Goal: Task Accomplishment & Management: Manage account settings

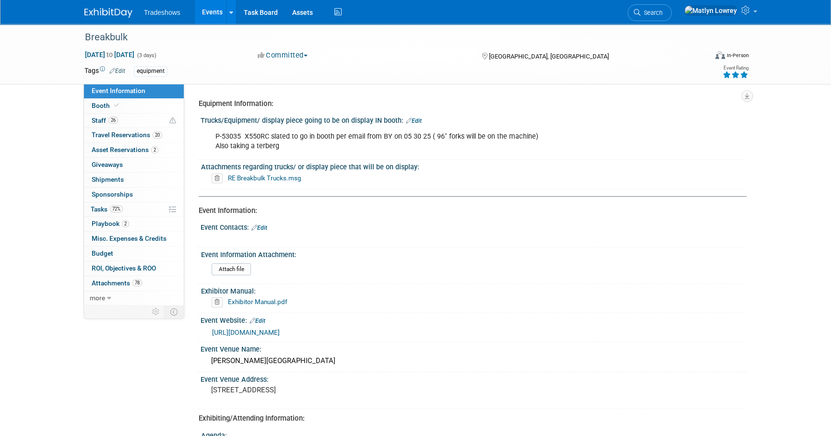
click at [216, 19] on link "Events" at bounding box center [212, 12] width 35 height 24
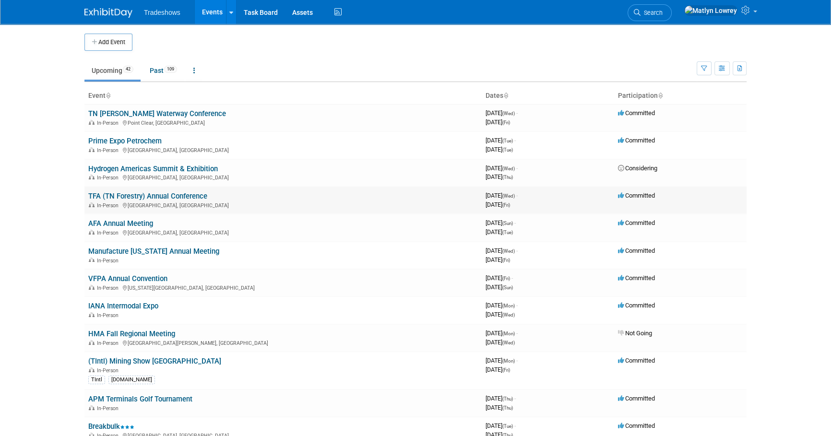
click at [172, 199] on link "TFA (TN Forestry) Annual Conference" at bounding box center [147, 196] width 119 height 9
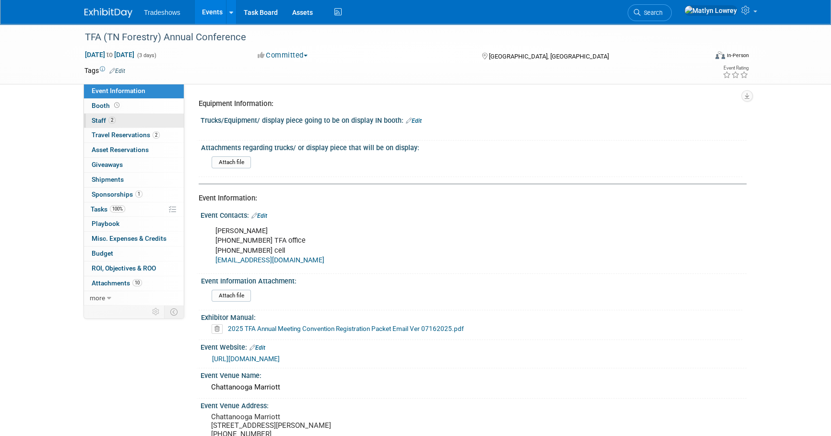
click at [134, 118] on link "2 Staff 2" at bounding box center [134, 121] width 100 height 14
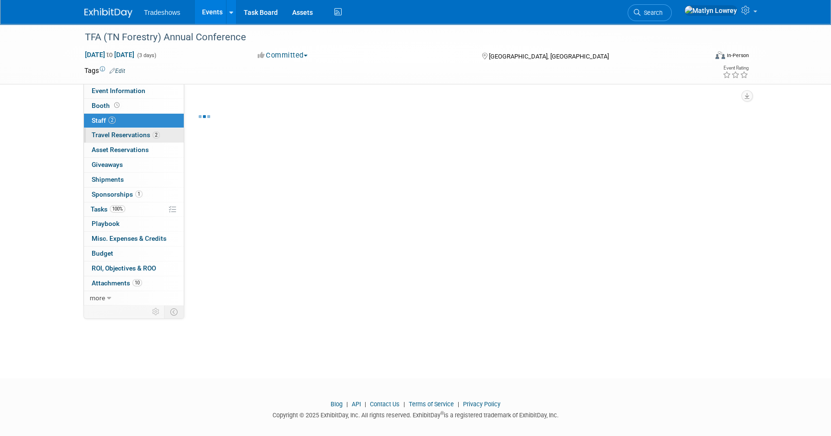
click at [136, 133] on span "Travel Reservations 2" at bounding box center [126, 135] width 68 height 8
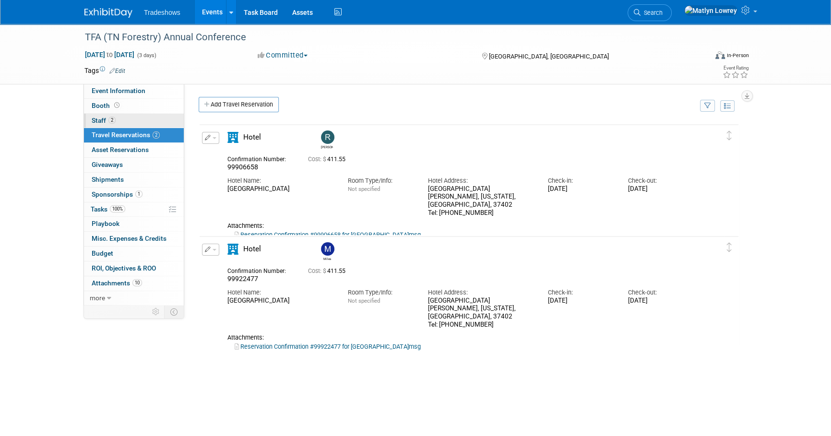
click at [130, 119] on link "2 Staff 2" at bounding box center [134, 121] width 100 height 14
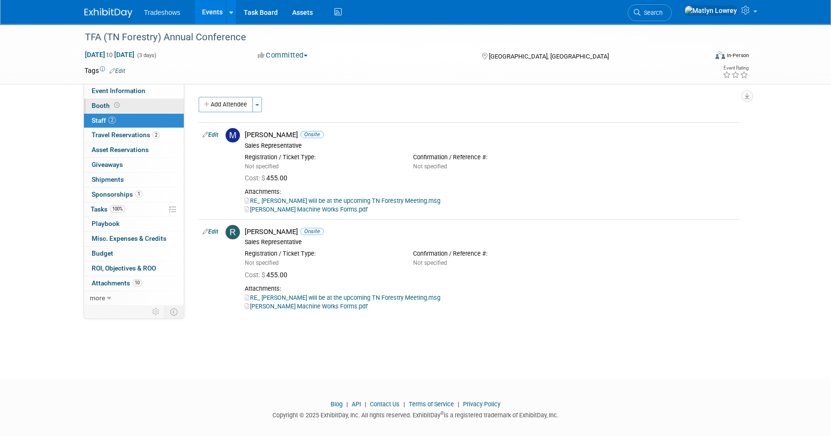
click at [131, 108] on link "Booth" at bounding box center [134, 106] width 100 height 14
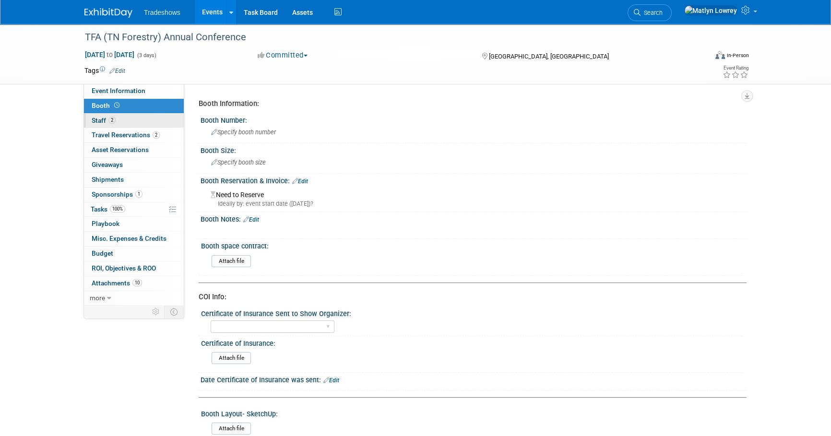
click at [134, 114] on link "2 Staff 2" at bounding box center [134, 121] width 100 height 14
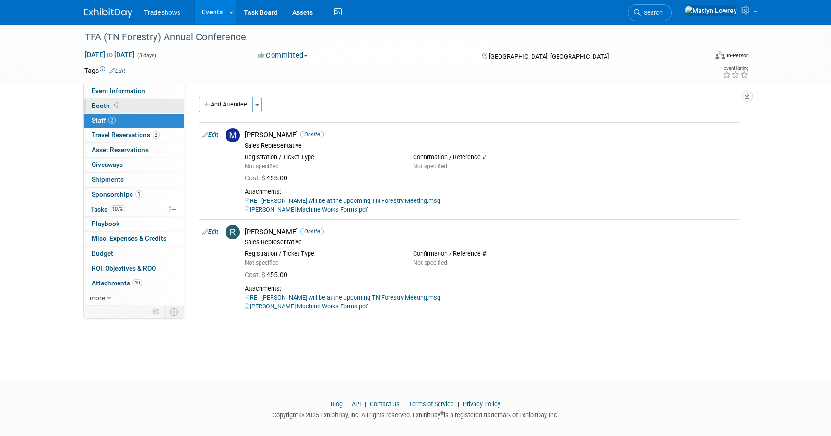
click at [132, 103] on link "Booth" at bounding box center [134, 106] width 100 height 14
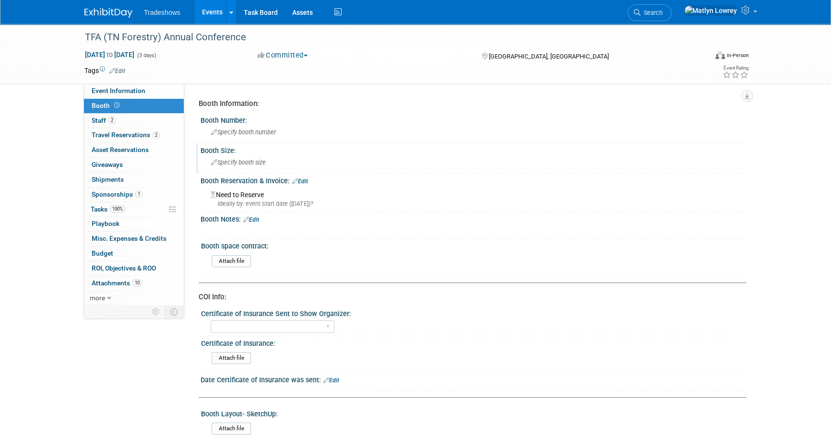
click at [250, 157] on div "Specify booth size" at bounding box center [474, 162] width 532 height 15
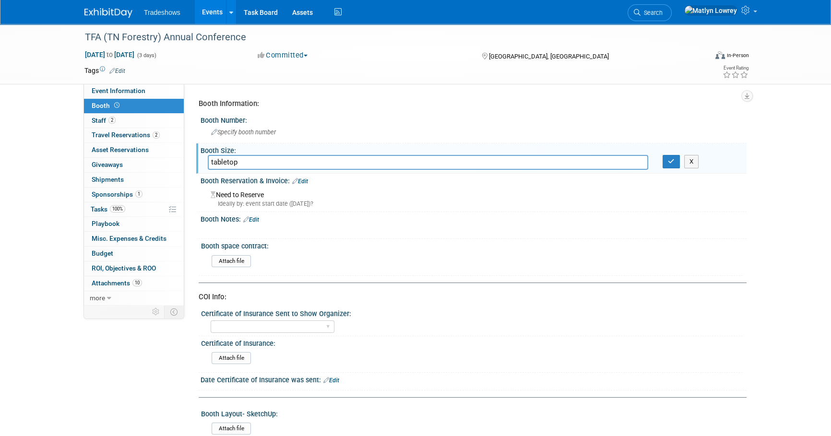
type input "tabletop"
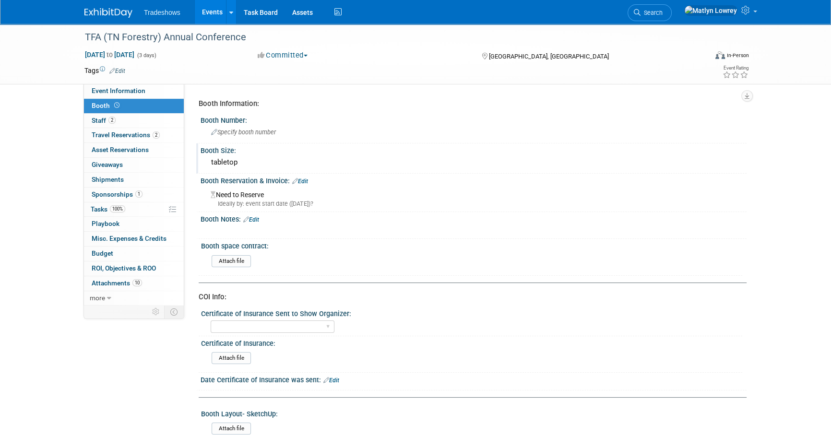
click at [303, 180] on link "Edit" at bounding box center [300, 181] width 16 height 7
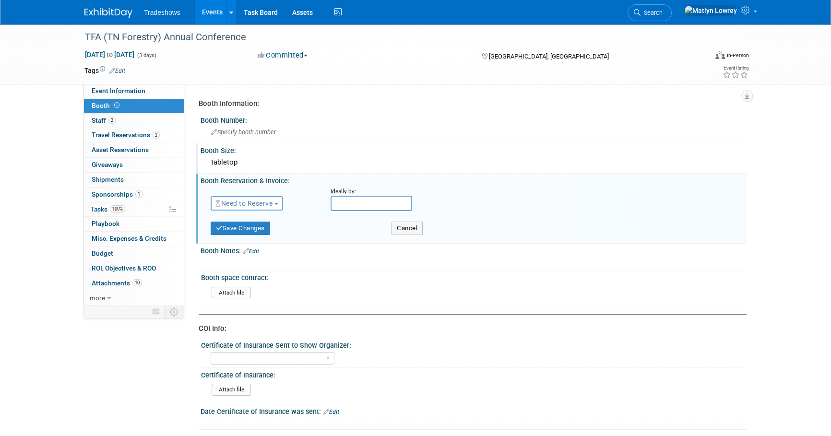
click at [240, 202] on span "Need to Reserve" at bounding box center [244, 204] width 57 height 8
click at [242, 229] on link "Reserved" at bounding box center [262, 233] width 103 height 13
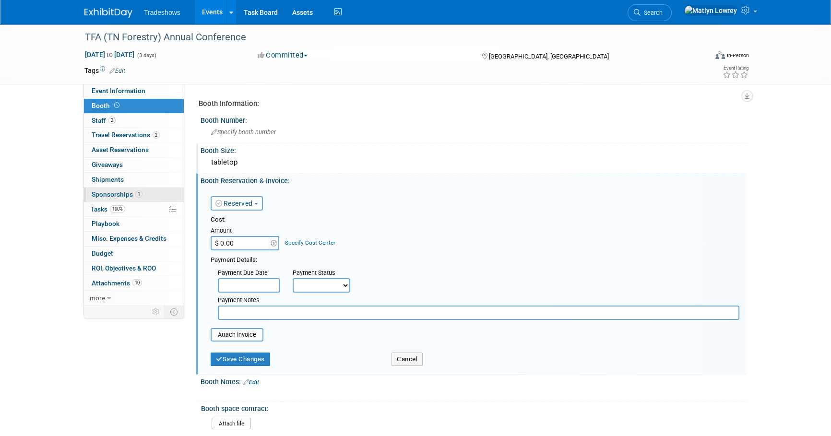
click at [133, 191] on span "Sponsorships 1" at bounding box center [117, 195] width 51 height 8
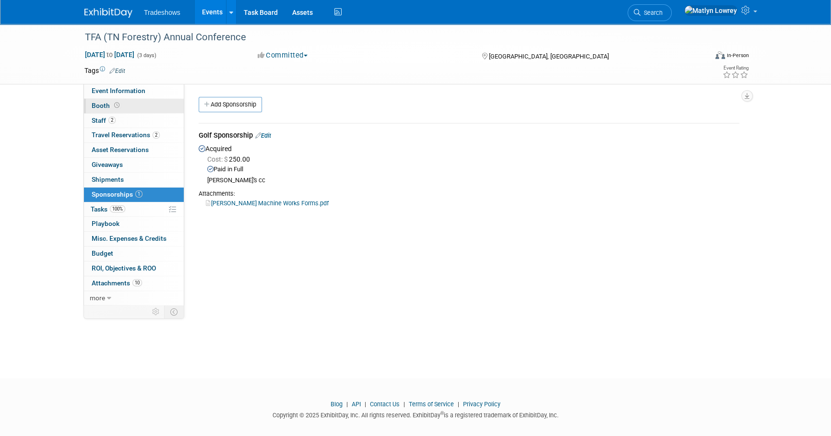
click at [120, 110] on link "Booth" at bounding box center [134, 106] width 100 height 14
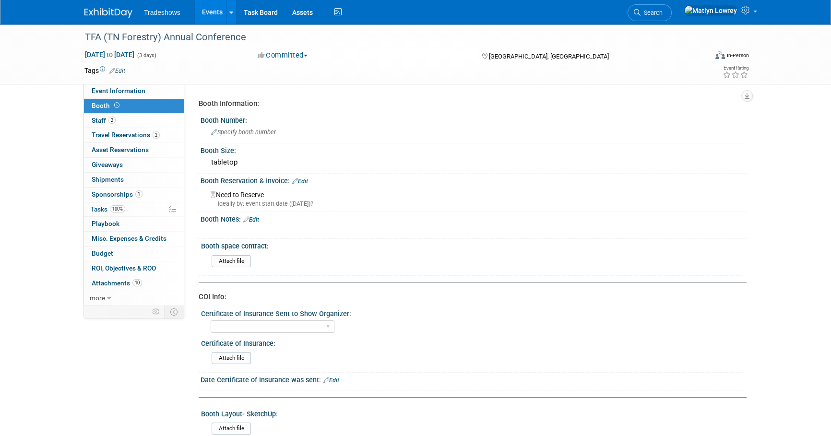
click at [308, 182] on link "Edit" at bounding box center [300, 181] width 16 height 7
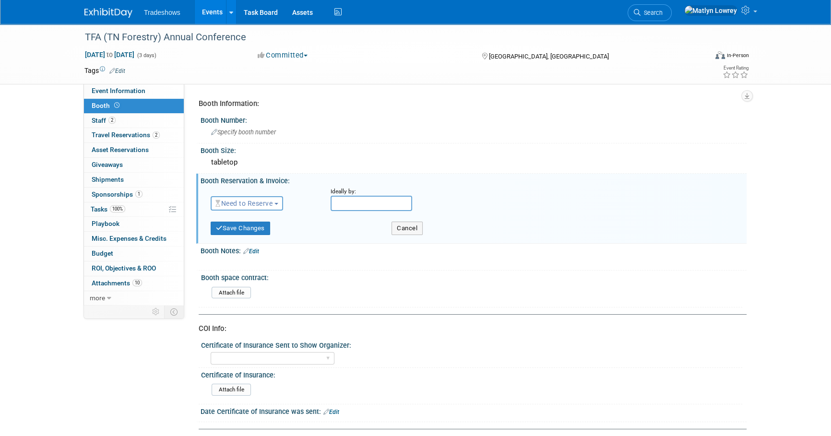
click at [252, 200] on span "Need to Reserve" at bounding box center [244, 204] width 57 height 8
click at [244, 229] on link "Reserved" at bounding box center [262, 233] width 103 height 13
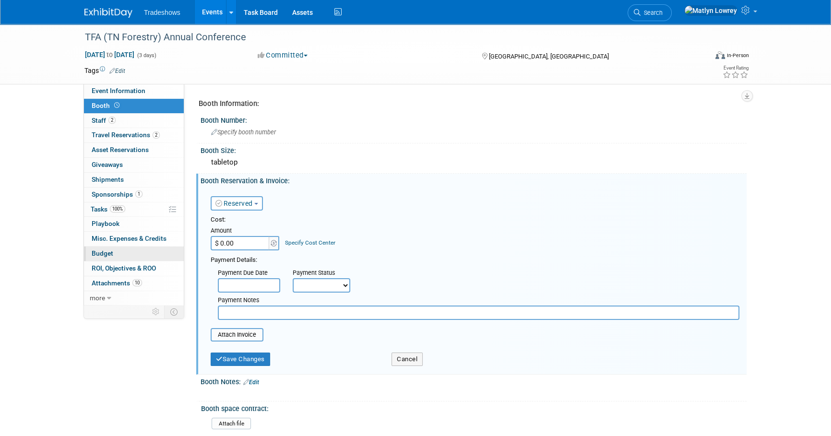
click at [105, 259] on link "Budget" at bounding box center [134, 254] width 100 height 14
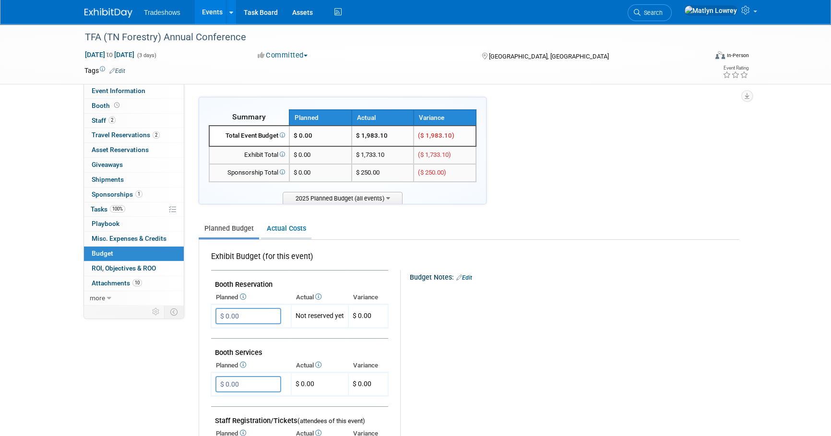
click at [270, 223] on link "Actual Costs" at bounding box center [286, 229] width 50 height 18
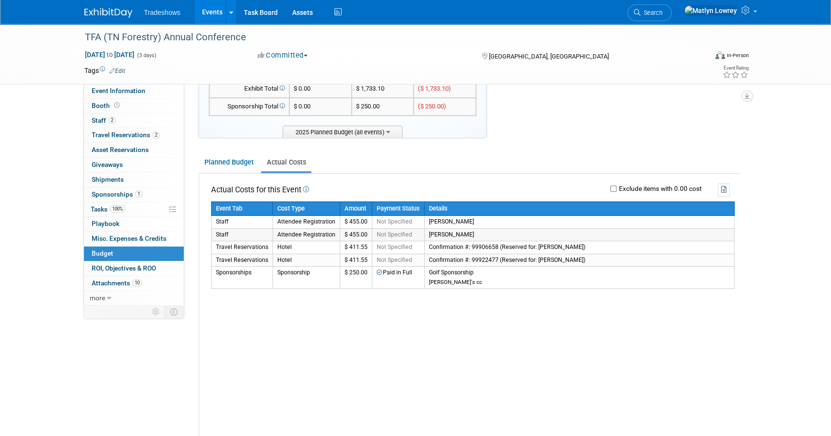
scroll to position [87, 0]
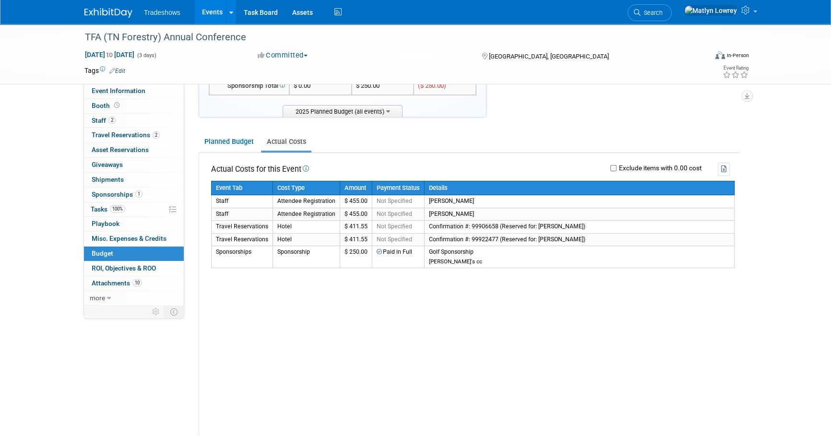
click at [398, 328] on div "Actual Costs for this Event Exclude items with 0.00 cost Event Tab" at bounding box center [469, 393] width 540 height 480
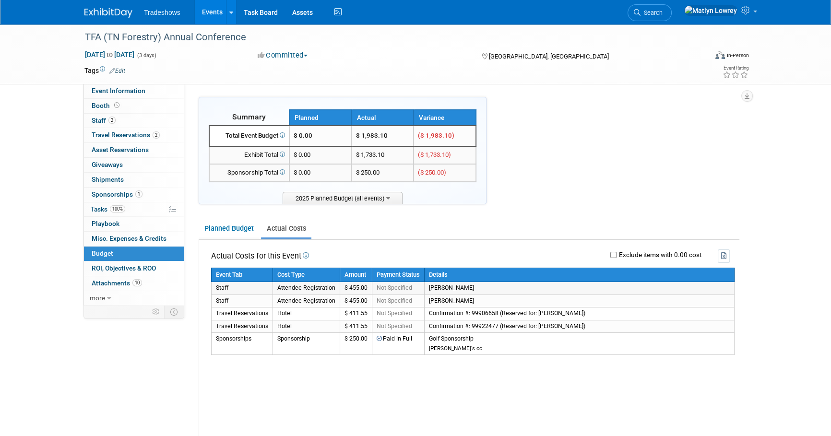
scroll to position [0, 0]
drag, startPoint x: 121, startPoint y: 124, endPoint x: 122, endPoint y: 133, distance: 9.2
click at [121, 125] on link "2 Staff 2" at bounding box center [134, 121] width 100 height 14
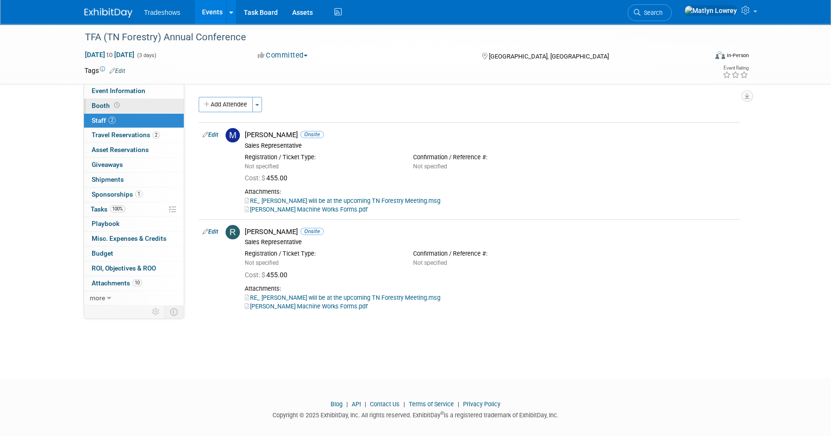
click at [117, 111] on link "Booth" at bounding box center [134, 106] width 100 height 14
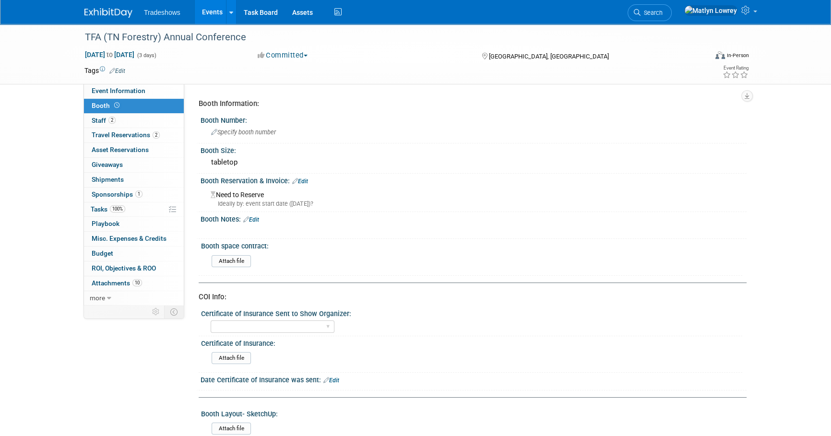
click at [306, 181] on link "Edit" at bounding box center [300, 181] width 16 height 7
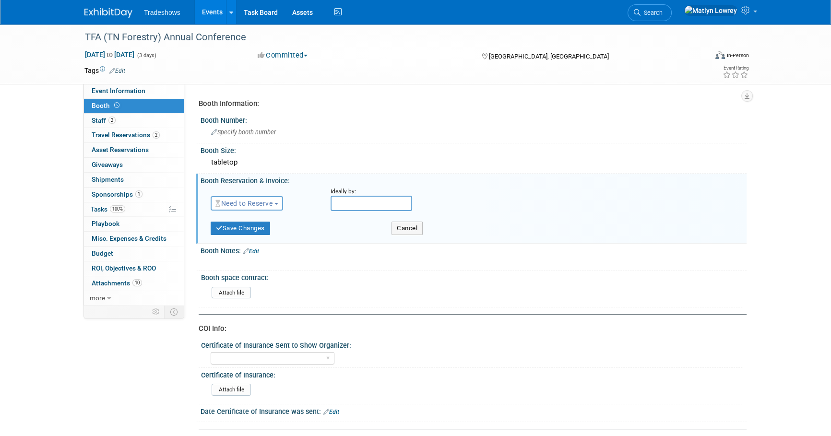
click at [250, 207] on button "Need to Reserve" at bounding box center [247, 203] width 72 height 14
click at [245, 235] on link "Reserved" at bounding box center [262, 233] width 103 height 13
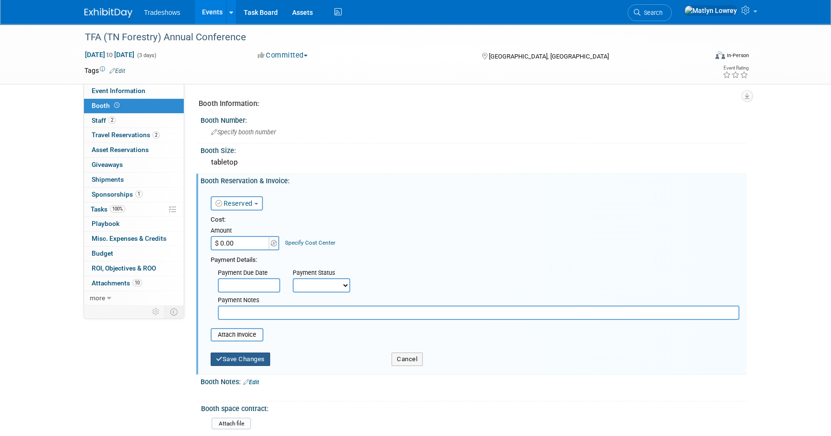
click at [242, 356] on button "Save Changes" at bounding box center [241, 359] width 60 height 13
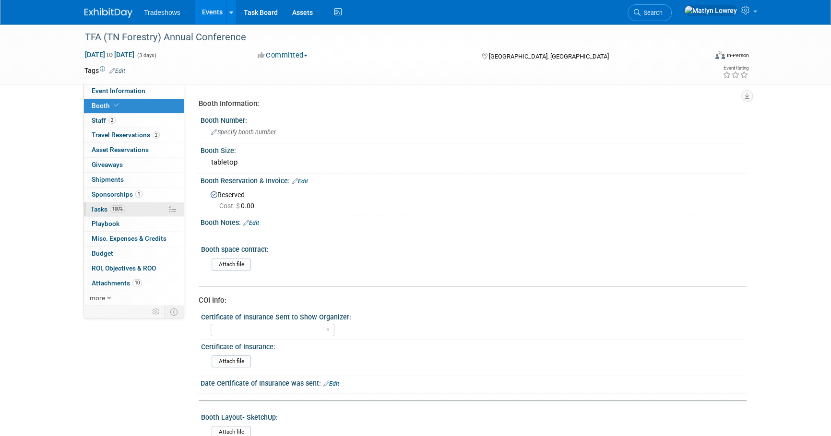
click at [127, 209] on link "100% Tasks 100%" at bounding box center [134, 210] width 100 height 14
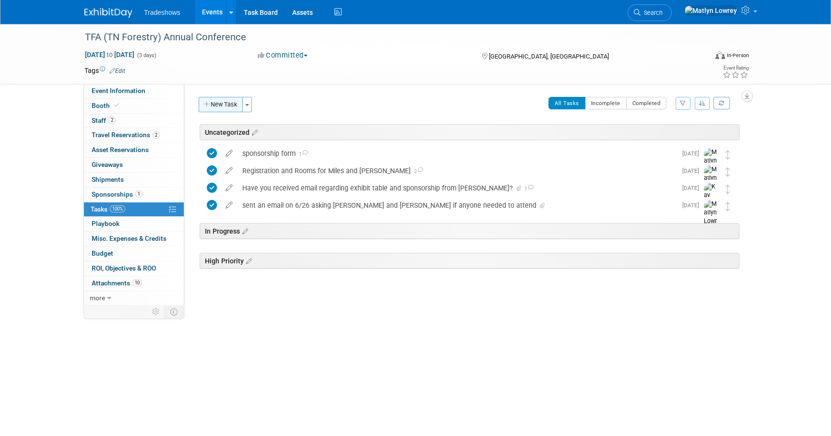
click at [217, 110] on button "New Task" at bounding box center [221, 104] width 44 height 15
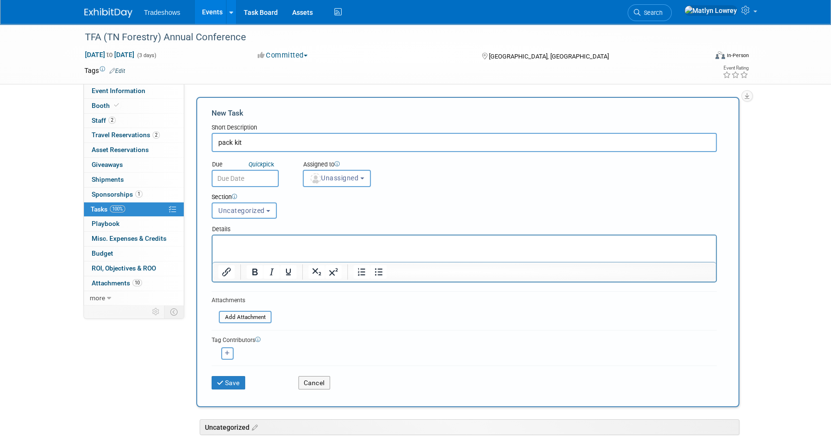
type input "pack kit"
click at [244, 179] on input "text" at bounding box center [245, 178] width 67 height 17
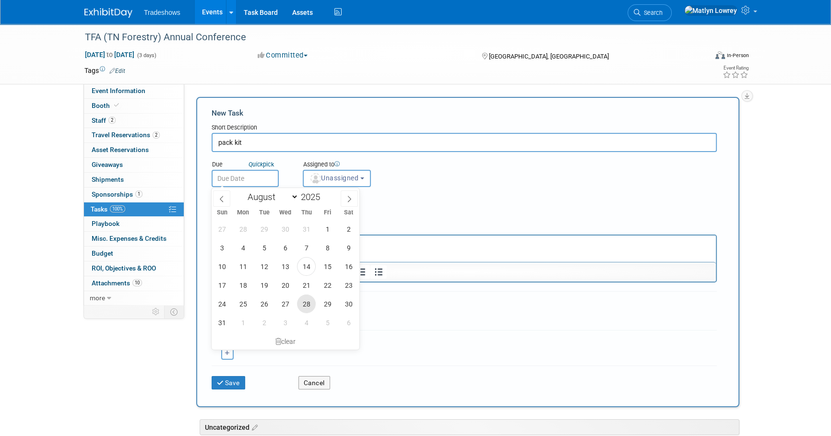
click at [306, 302] on span "28" at bounding box center [306, 304] width 19 height 19
type input "Aug 28, 2025"
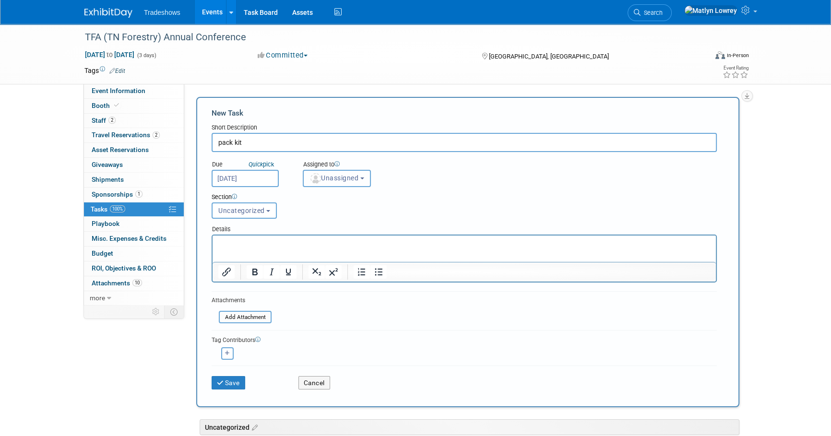
click at [330, 184] on button "Unassigned" at bounding box center [337, 178] width 68 height 17
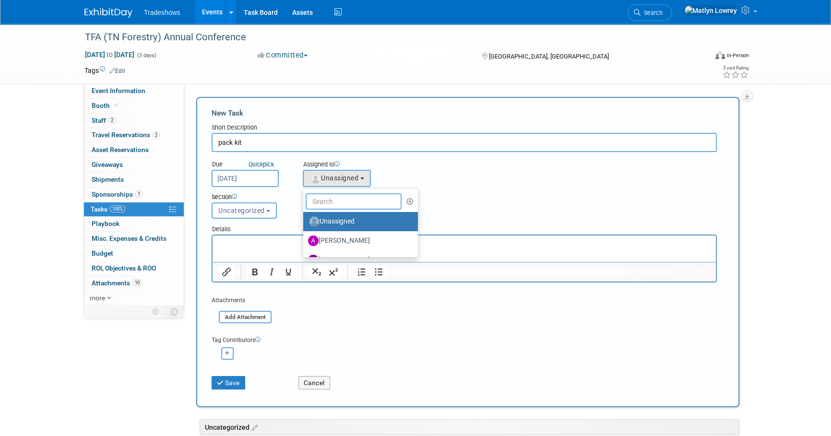
click at [323, 199] on input "text" at bounding box center [354, 201] width 96 height 16
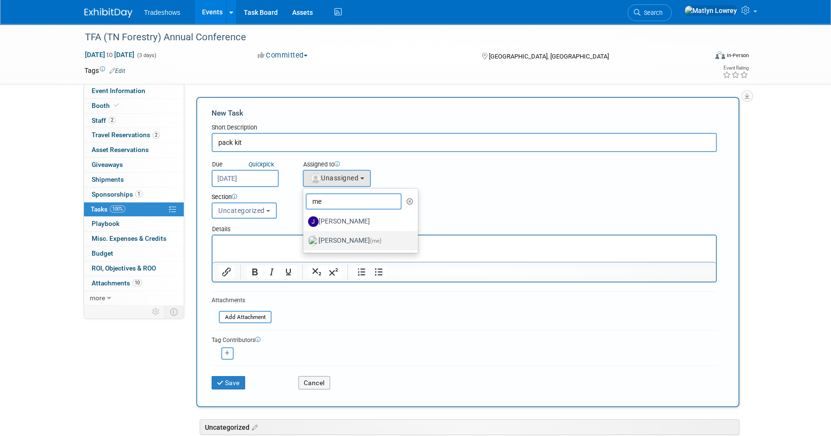
type input "me"
click at [329, 237] on label "Matlyn Lowrey (me)" at bounding box center [358, 240] width 100 height 15
click at [305, 237] on input "Matlyn Lowrey (me)" at bounding box center [302, 240] width 6 height 6
select select "53a61db3-ae1f-4f8e-85ed-74f10af30436"
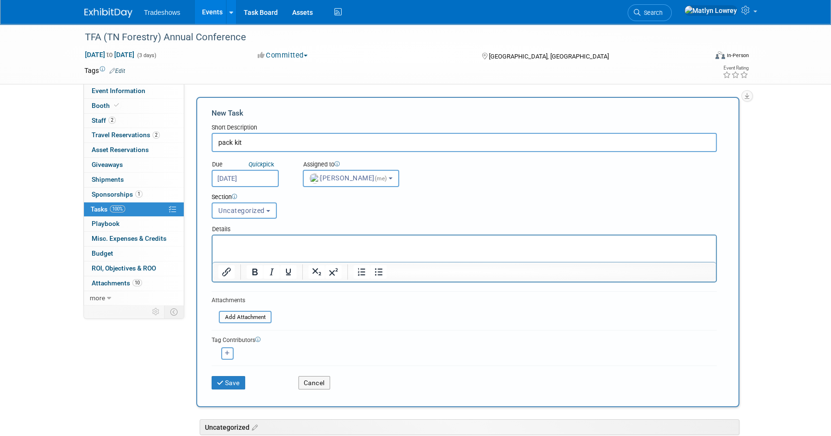
click at [220, 389] on div "Save Cancel" at bounding box center [464, 381] width 505 height 31
click at [222, 384] on icon "submit" at bounding box center [221, 383] width 8 height 7
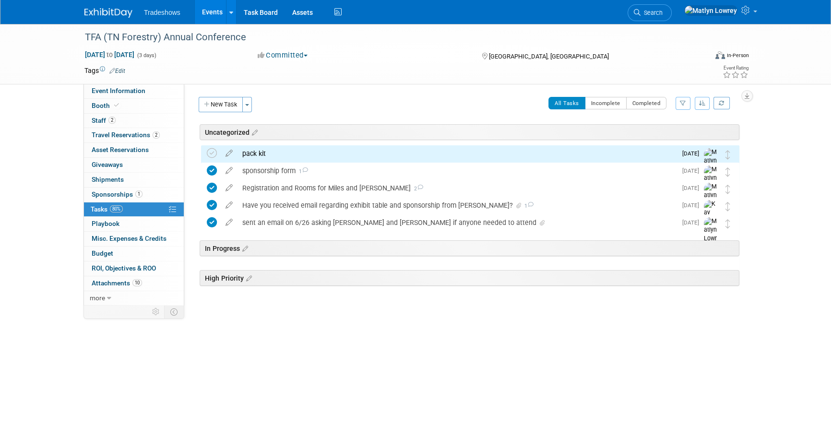
click at [211, 16] on link "Events" at bounding box center [212, 12] width 35 height 24
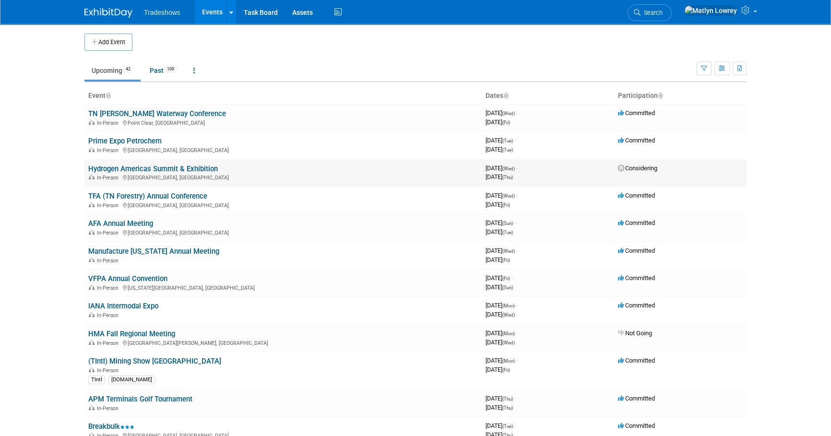
click at [126, 169] on link "Hydrogen Americas Summit & Exhibition" at bounding box center [153, 169] width 130 height 9
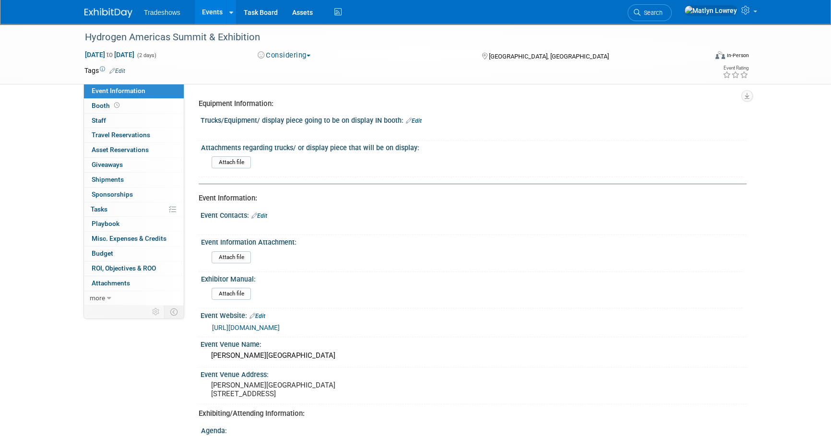
click at [278, 61] on div "[DATE] to [DATE] (2 days) [DATE] to [DATE] Considering Committed Considering No…" at bounding box center [416, 57] width 679 height 14
click at [278, 59] on button "Considering" at bounding box center [284, 55] width 60 height 10
click at [275, 100] on link "Not Going" at bounding box center [293, 97] width 76 height 13
click at [213, 14] on link "Events" at bounding box center [212, 12] width 35 height 24
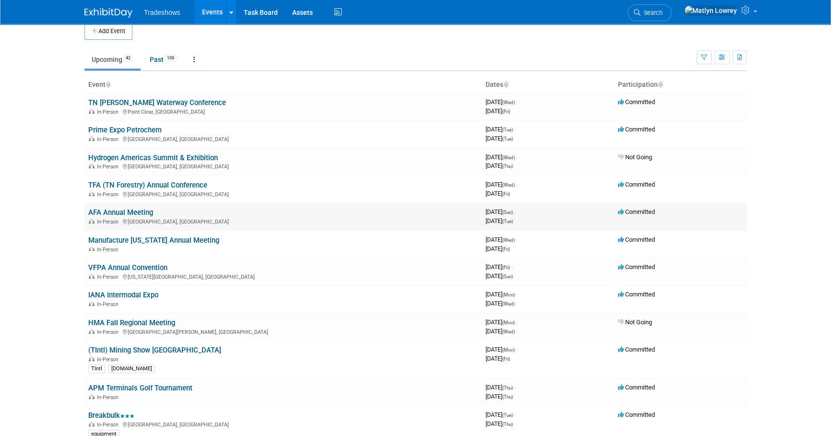
scroll to position [43, 0]
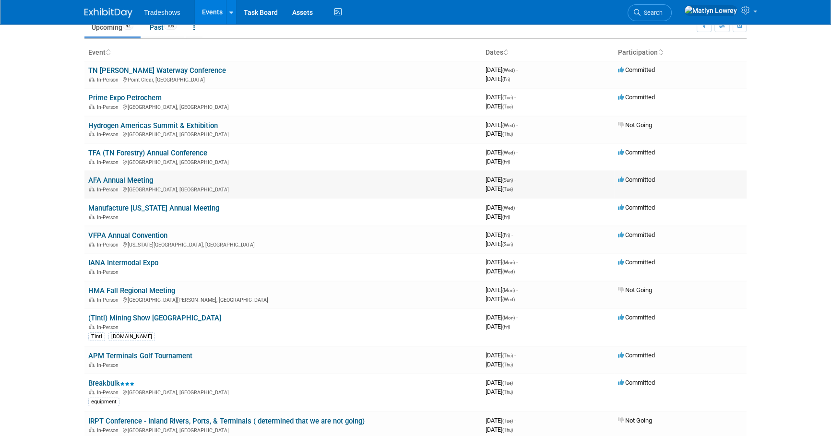
click at [115, 178] on link "AFA Annual Meeting" at bounding box center [120, 180] width 65 height 9
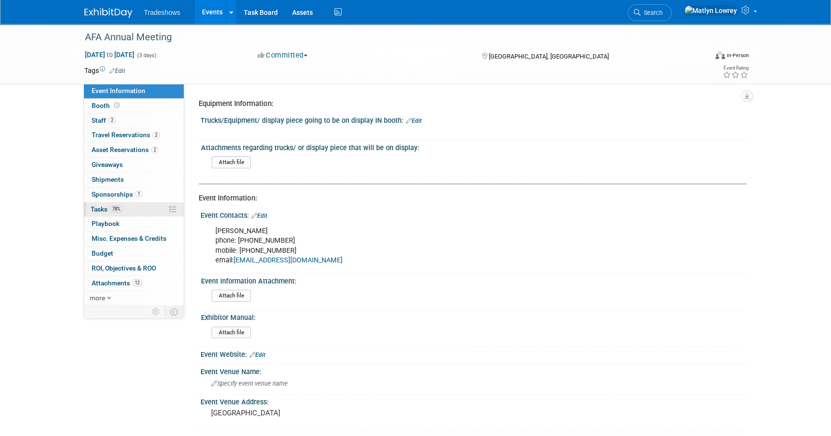
click at [120, 205] on span "78%" at bounding box center [116, 208] width 13 height 7
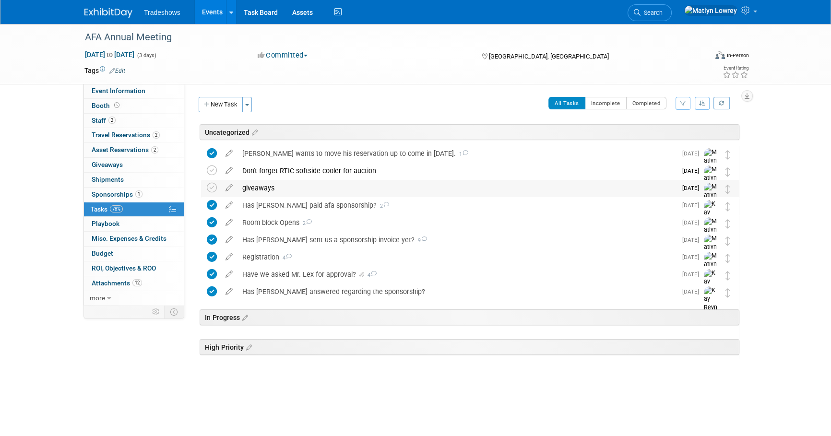
click at [262, 191] on div "giveaways" at bounding box center [457, 188] width 439 height 16
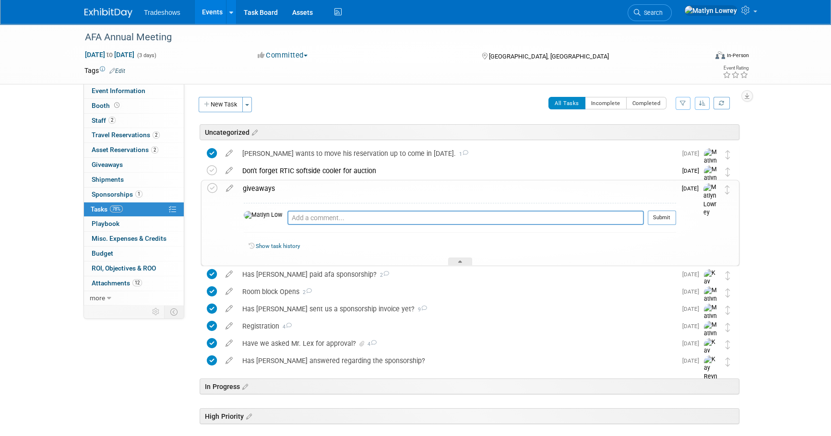
click at [262, 191] on div "giveaways" at bounding box center [457, 188] width 438 height 16
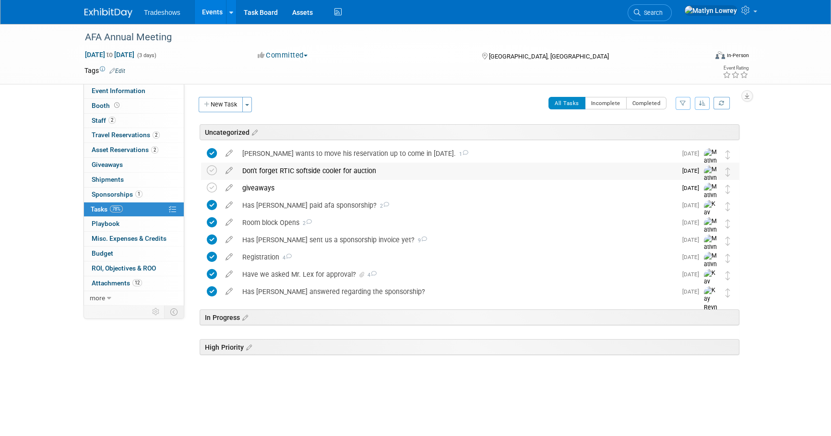
click at [263, 168] on div "Don't forget RTIC softside cooler for auction" at bounding box center [457, 171] width 439 height 16
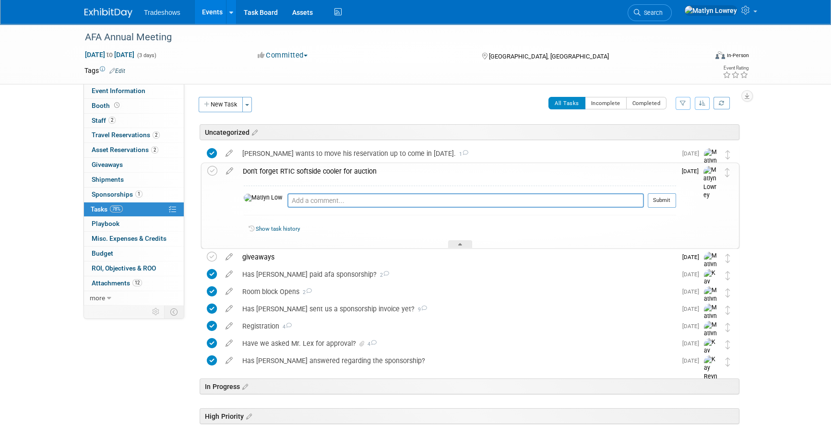
click at [263, 168] on div "Don't forget RTIC softside cooler for auction" at bounding box center [457, 171] width 438 height 16
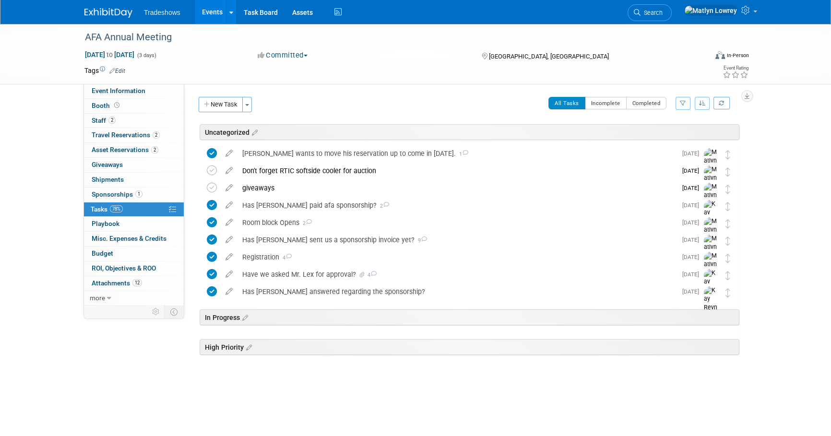
click at [211, 6] on link "Events" at bounding box center [212, 12] width 35 height 24
